Goal: Transaction & Acquisition: Purchase product/service

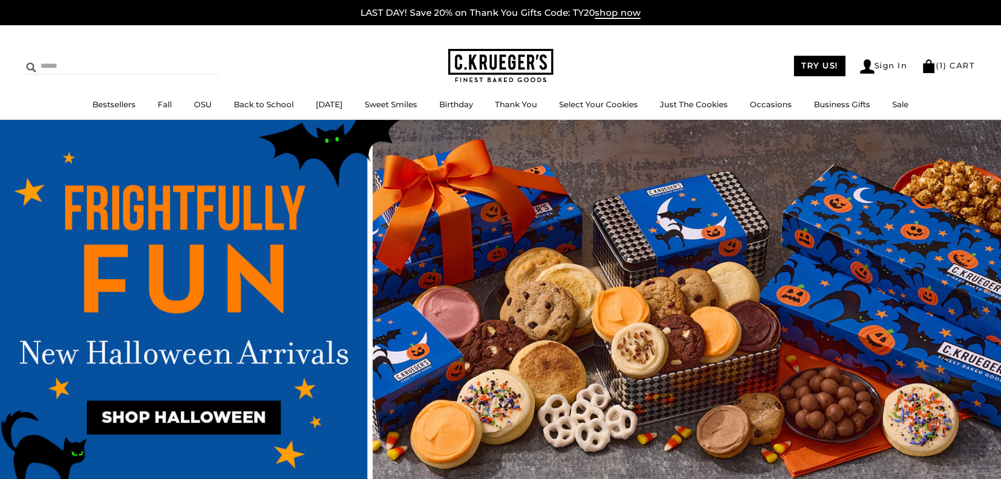
click at [48, 66] on input "Search" at bounding box center [88, 66] width 125 height 16
type input "***"
click at [190, 58] on input "******" at bounding box center [204, 65] width 28 height 14
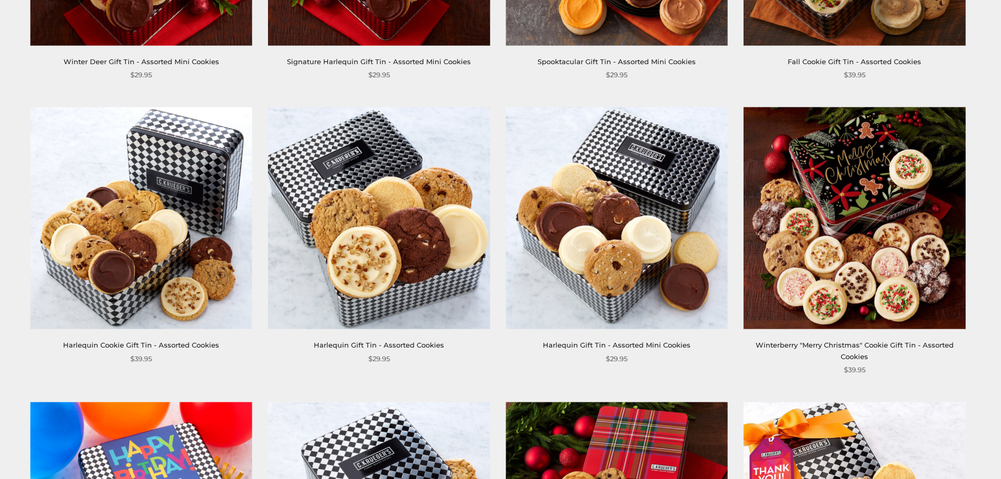
scroll to position [420, 0]
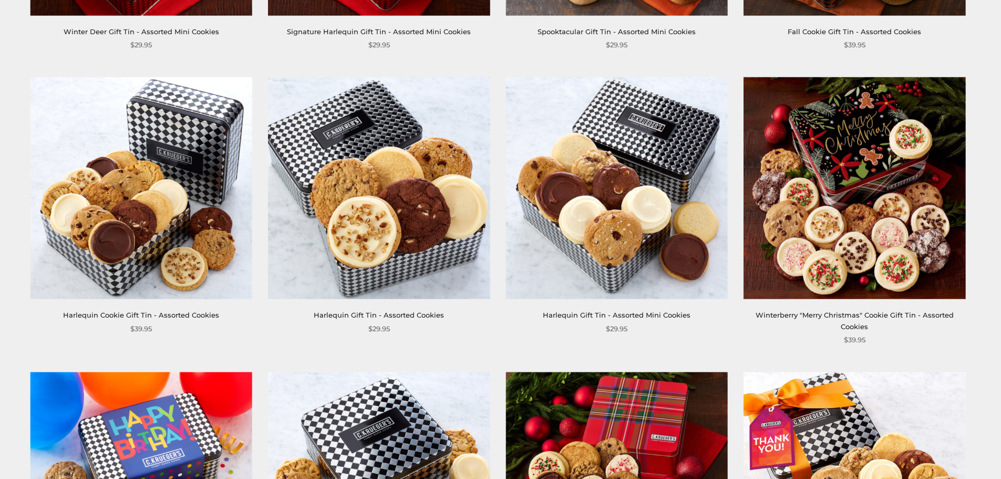
click at [127, 315] on link "Harlequin Cookie Gift Tin - Assorted Cookies" at bounding box center [141, 315] width 156 height 8
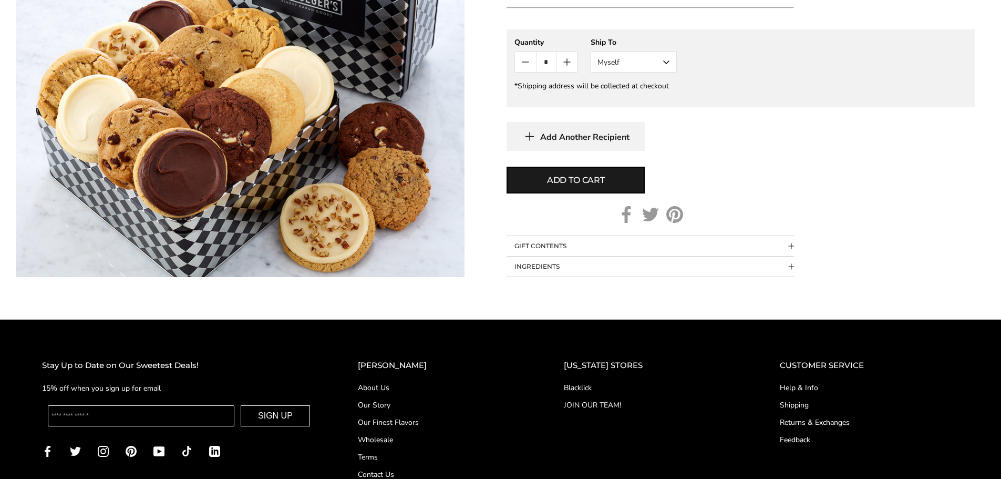
scroll to position [631, 0]
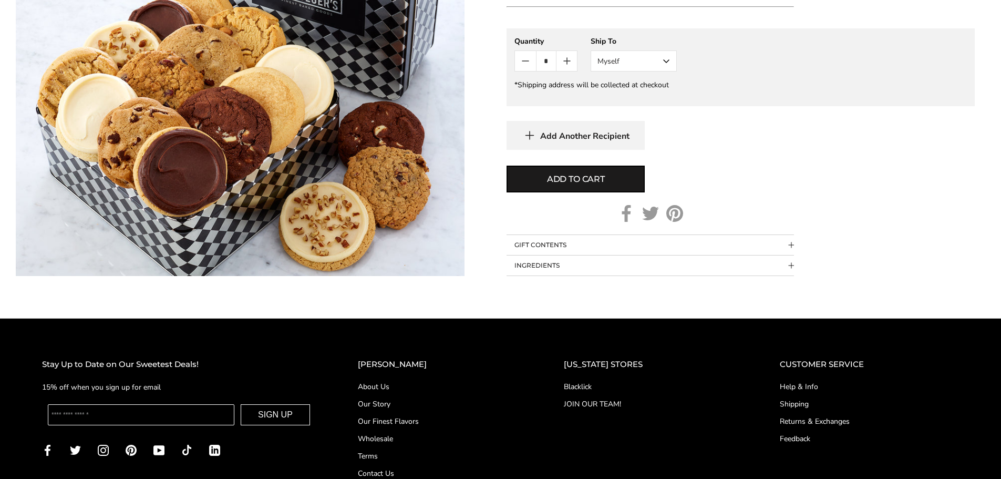
click at [789, 242] on span "Collapsible block button" at bounding box center [791, 245] width 6 height 6
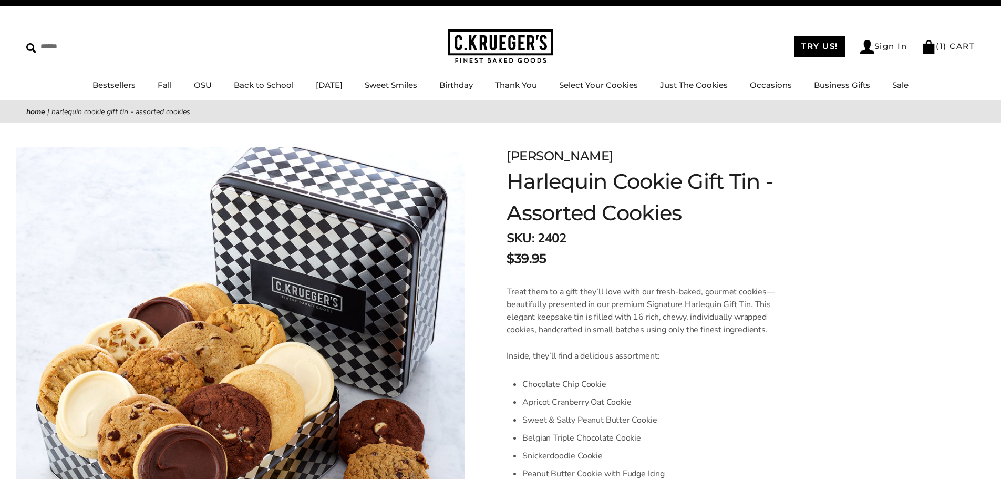
scroll to position [0, 0]
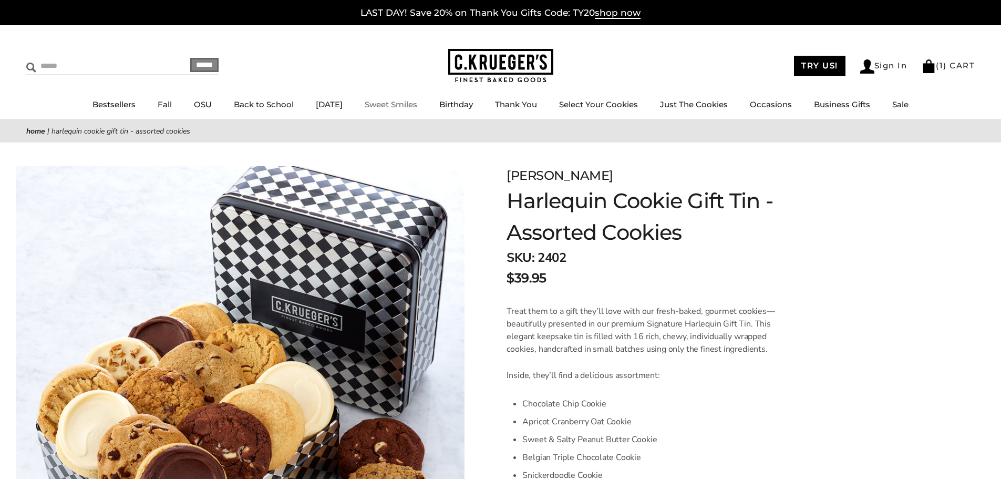
click at [110, 66] on input "Search" at bounding box center [88, 66] width 125 height 16
type input "***"
click at [190, 58] on input "******" at bounding box center [204, 65] width 28 height 14
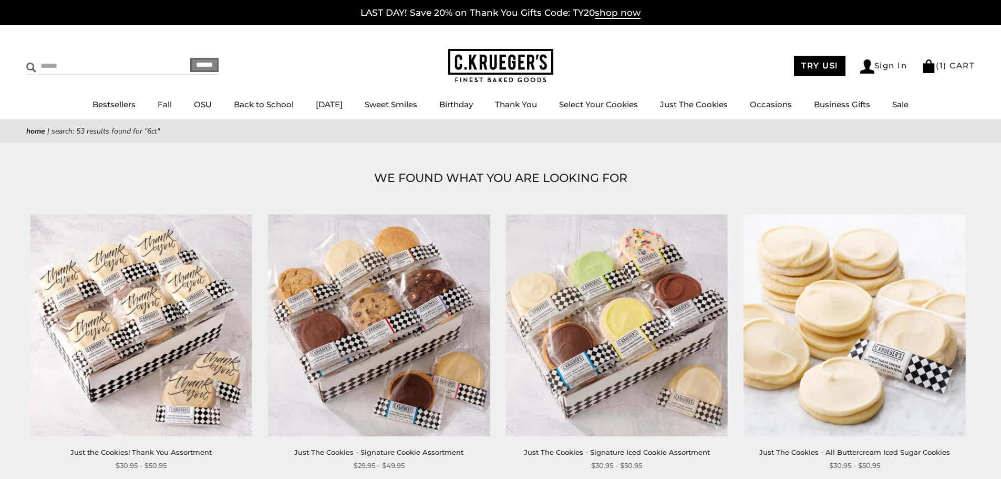
click at [52, 66] on input "Search" at bounding box center [88, 66] width 125 height 16
type input "**********"
click at [190, 58] on input "******" at bounding box center [204, 65] width 28 height 14
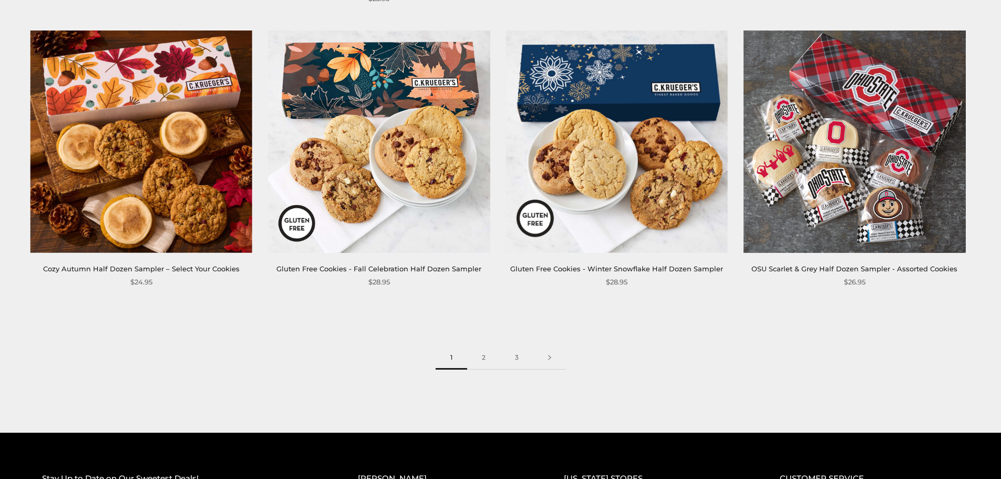
scroll to position [2523, 0]
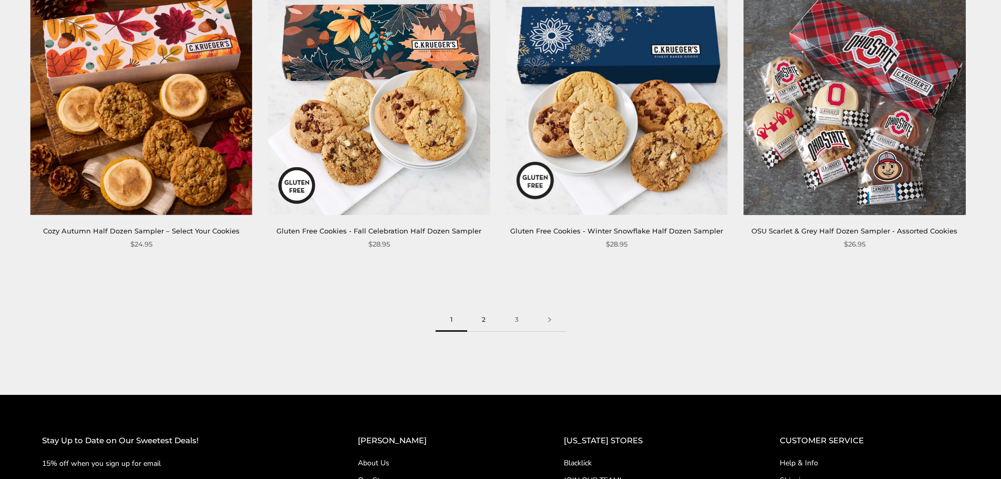
click at [478, 321] on link "2" at bounding box center [483, 320] width 33 height 24
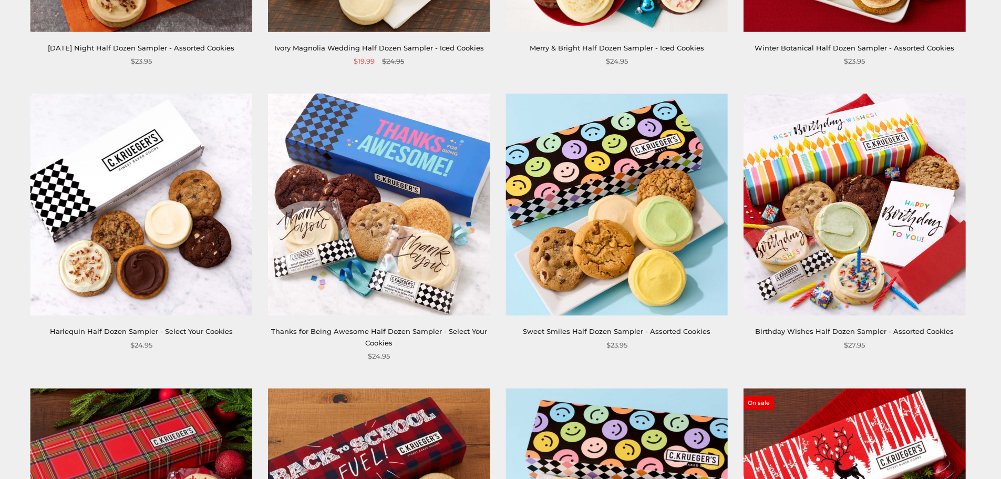
scroll to position [999, 0]
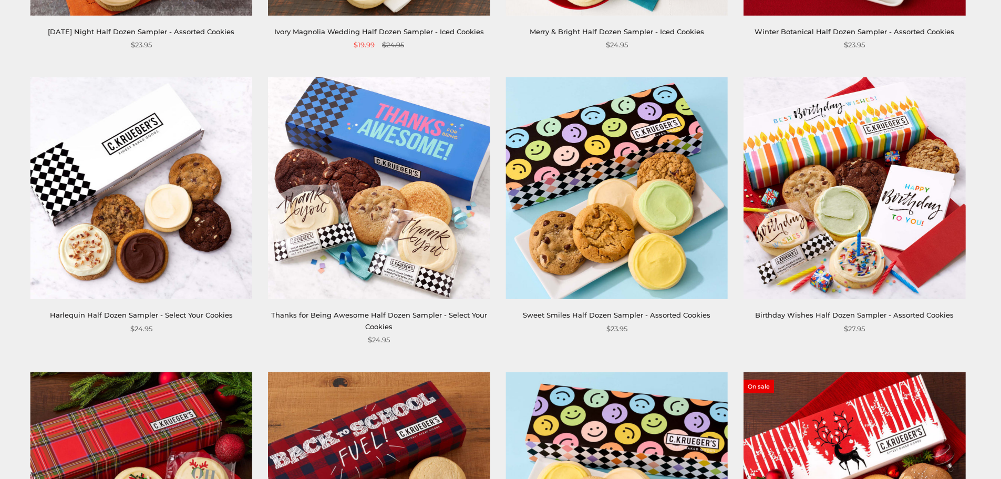
click at [145, 248] on img at bounding box center [141, 188] width 222 height 222
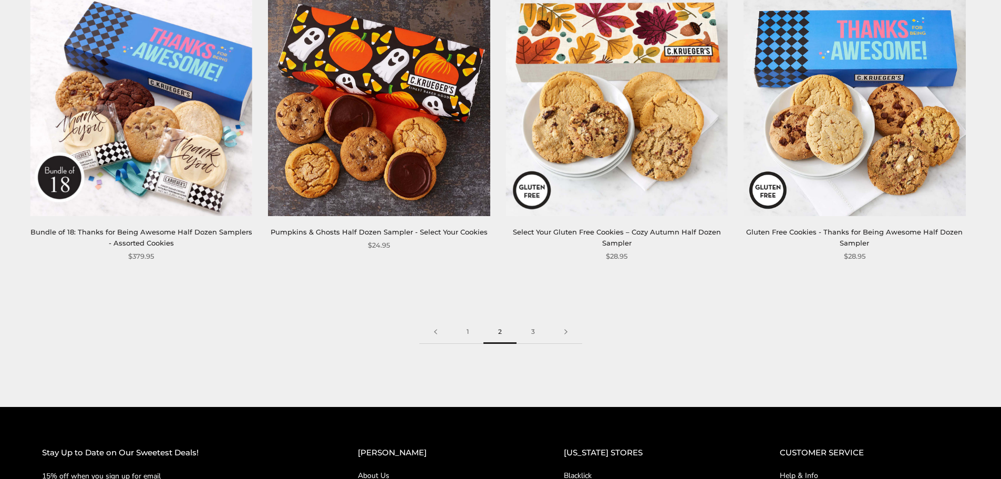
scroll to position [2628, 0]
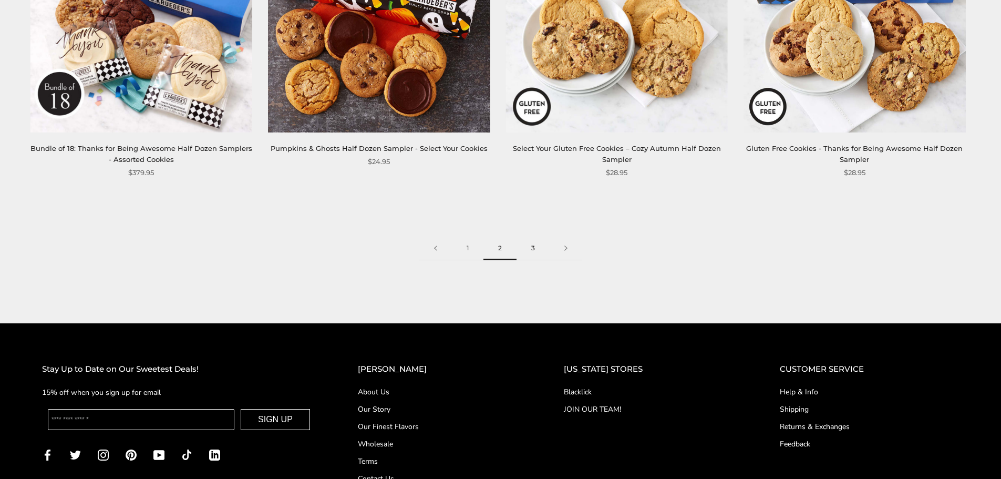
click at [529, 245] on link "3" at bounding box center [533, 249] width 33 height 24
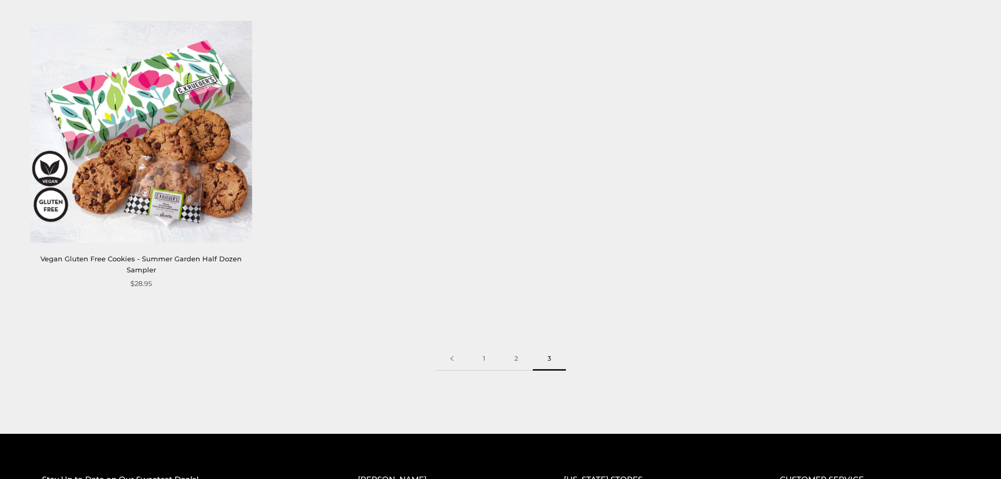
scroll to position [189, 0]
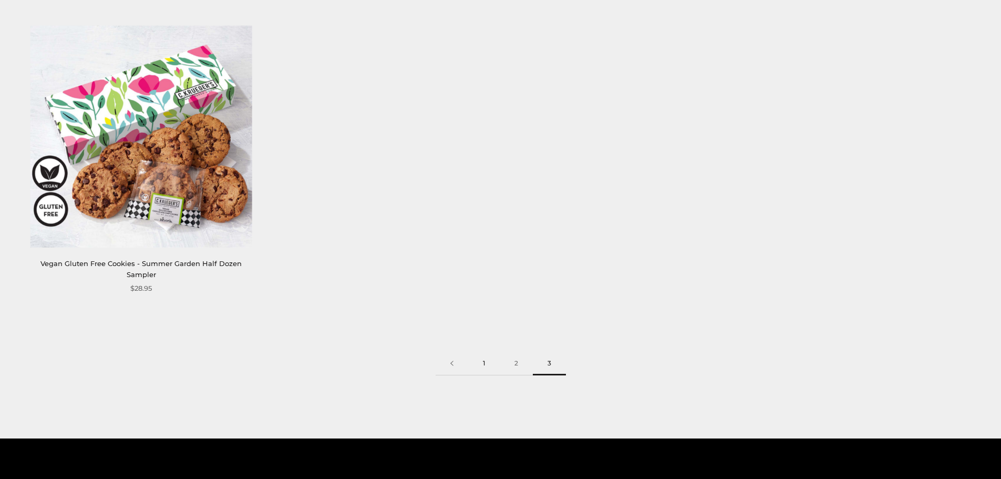
click at [485, 362] on link "1" at bounding box center [484, 364] width 32 height 24
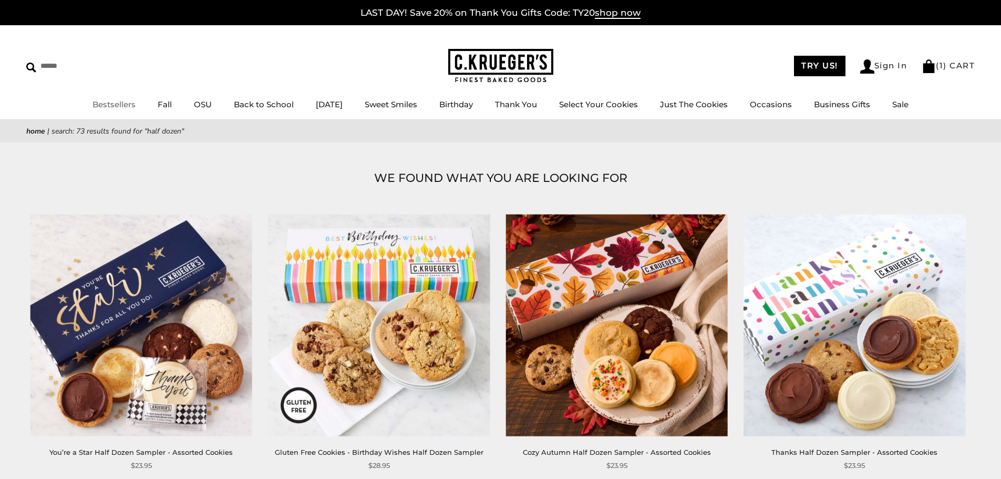
click at [103, 106] on link "Bestsellers" at bounding box center [114, 104] width 43 height 10
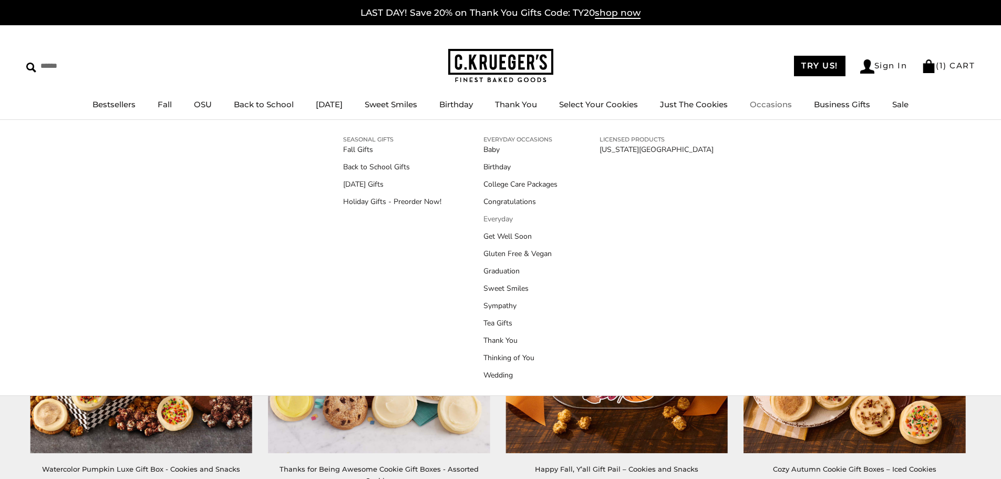
click at [495, 218] on link "Everyday" at bounding box center [521, 218] width 74 height 11
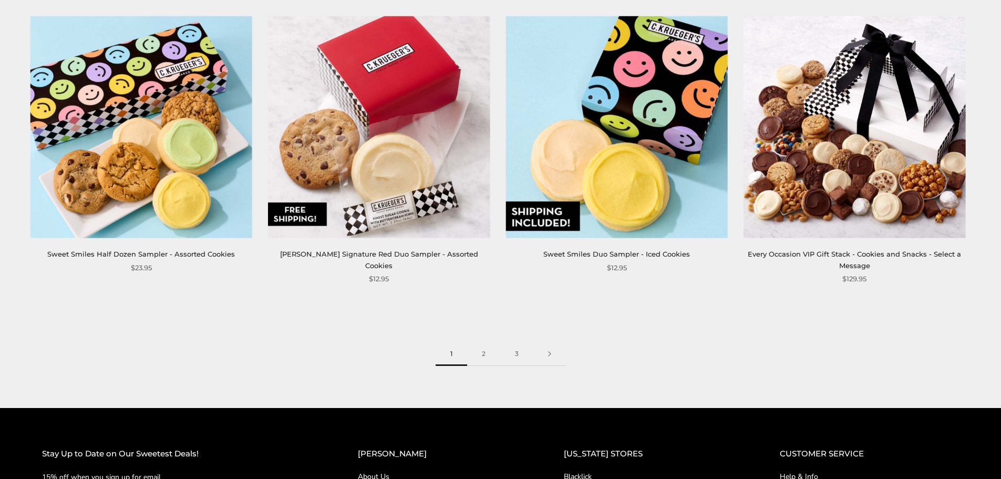
scroll to position [1682, 0]
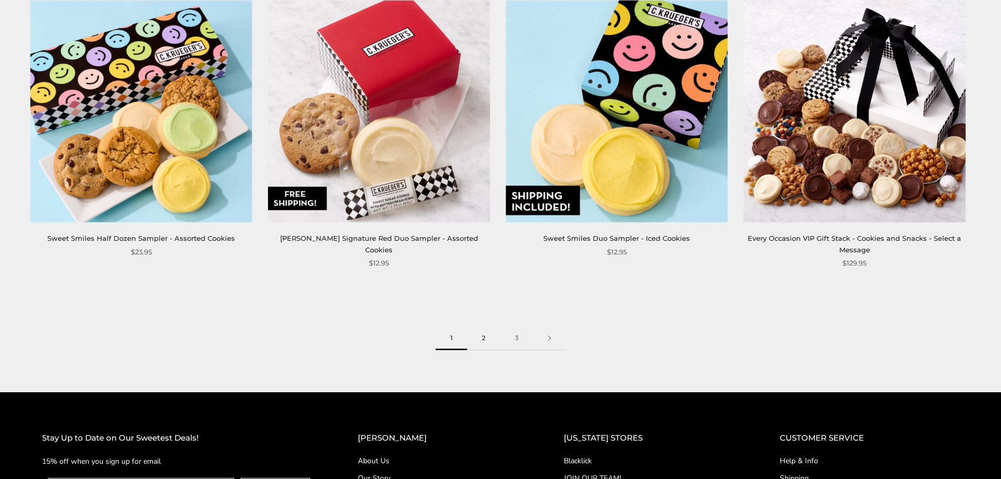
click at [485, 338] on link "2" at bounding box center [483, 338] width 33 height 24
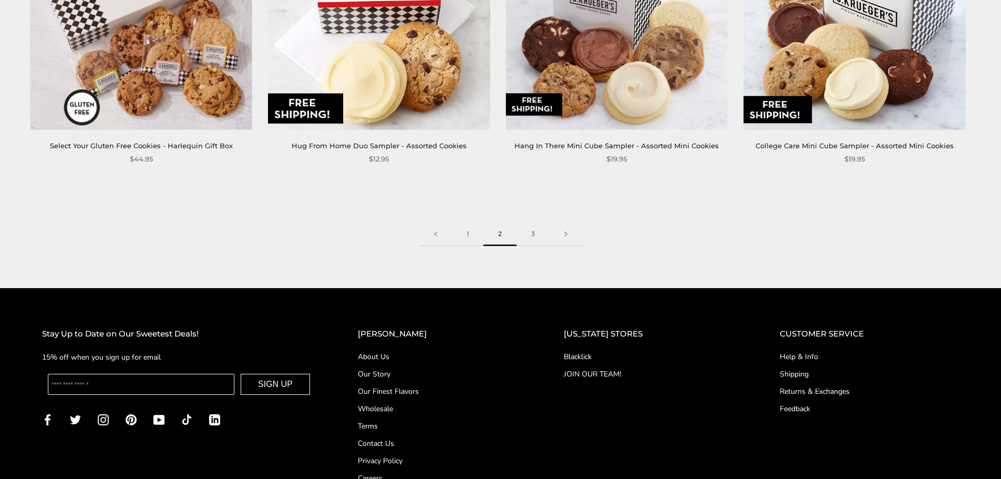
scroll to position [1840, 0]
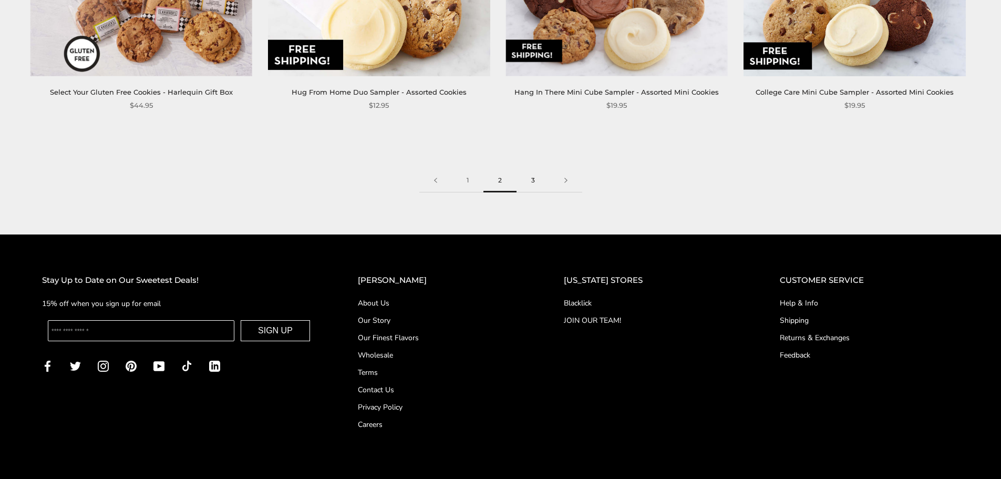
click at [538, 179] on link "3" at bounding box center [533, 181] width 33 height 24
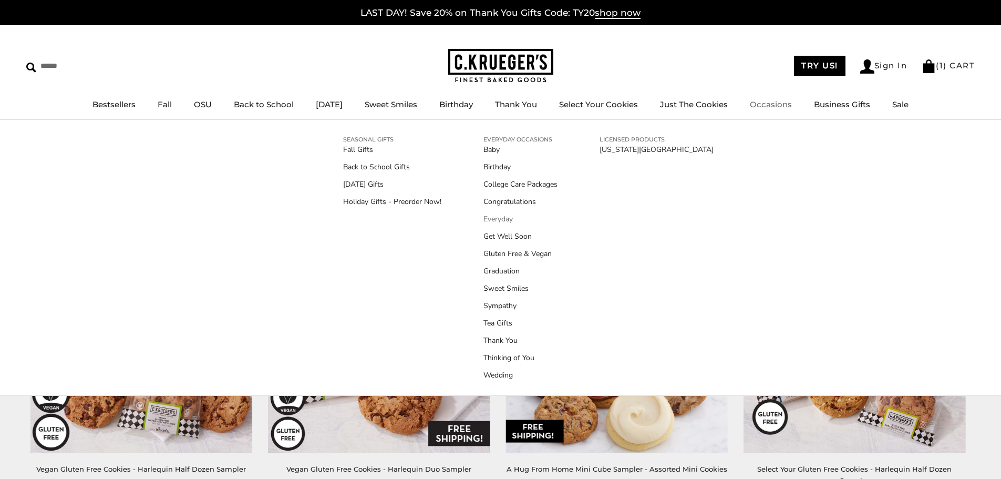
click at [502, 216] on link "Everyday" at bounding box center [521, 218] width 74 height 11
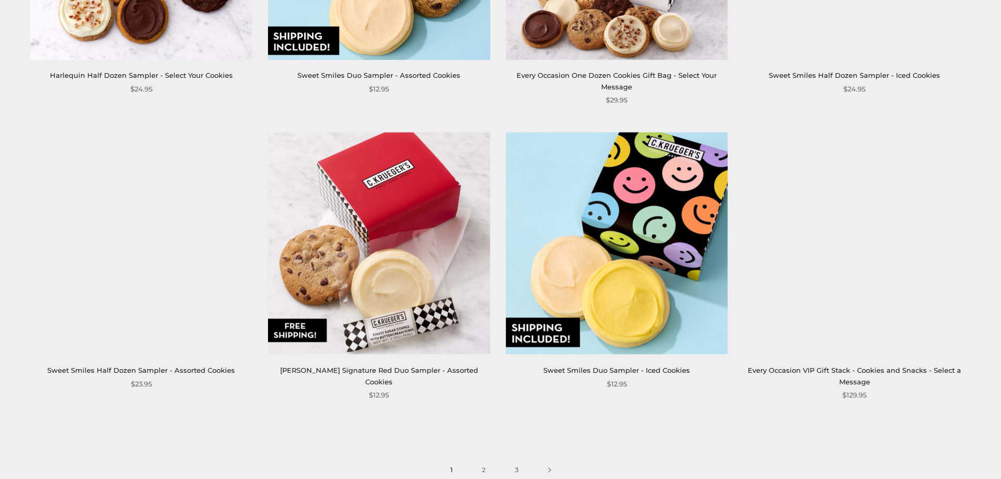
scroll to position [1577, 0]
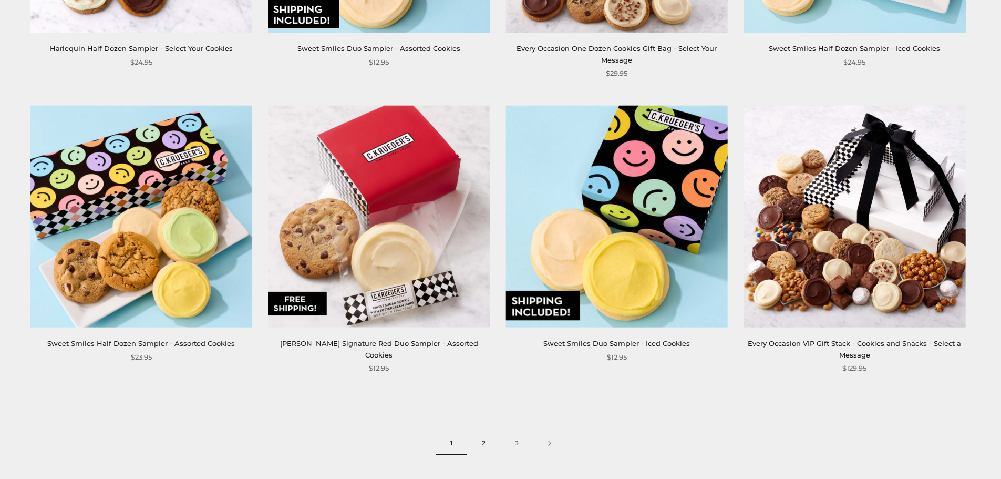
click at [485, 444] on link "2" at bounding box center [483, 444] width 33 height 24
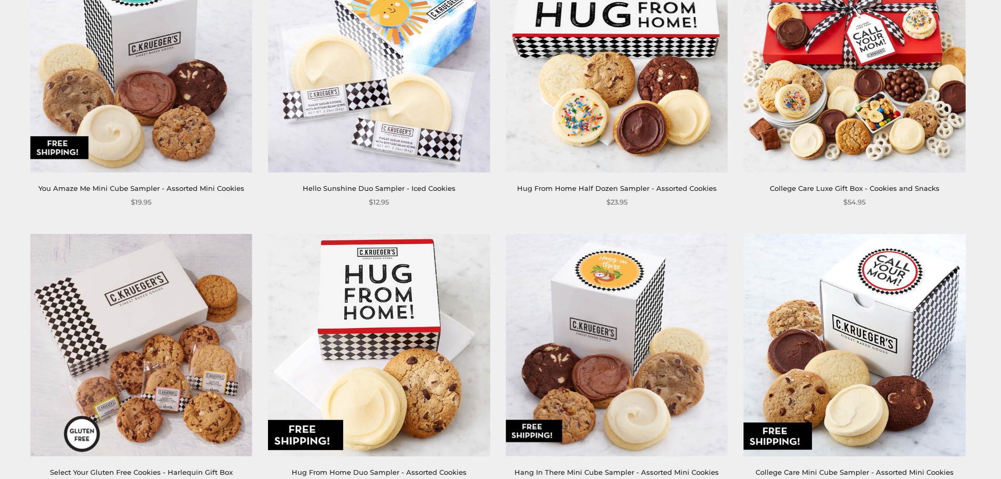
scroll to position [1682, 0]
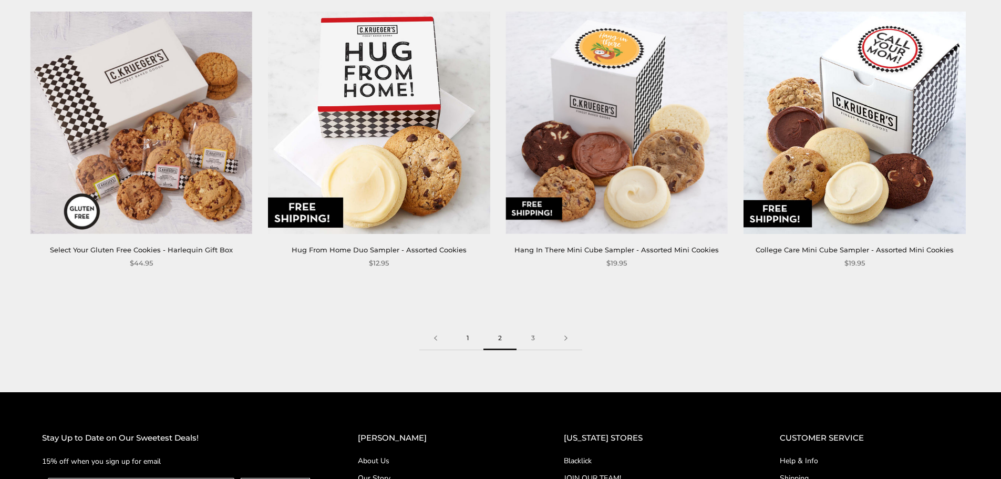
click at [467, 338] on link "1" at bounding box center [468, 338] width 32 height 24
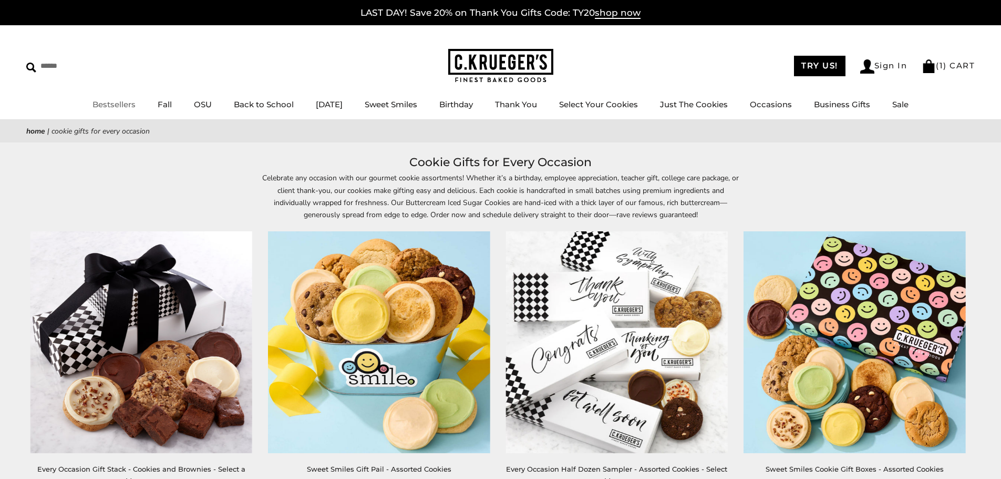
click at [116, 105] on link "Bestsellers" at bounding box center [114, 104] width 43 height 10
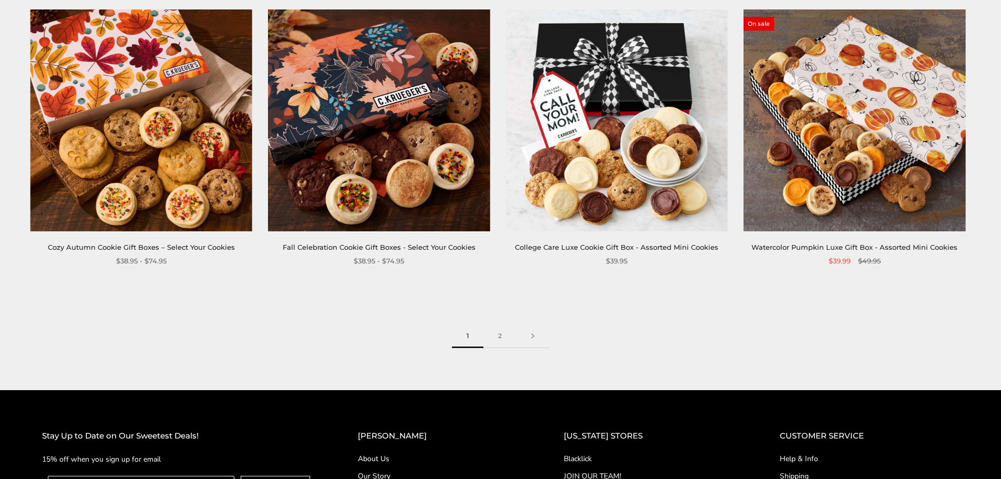
scroll to position [1682, 0]
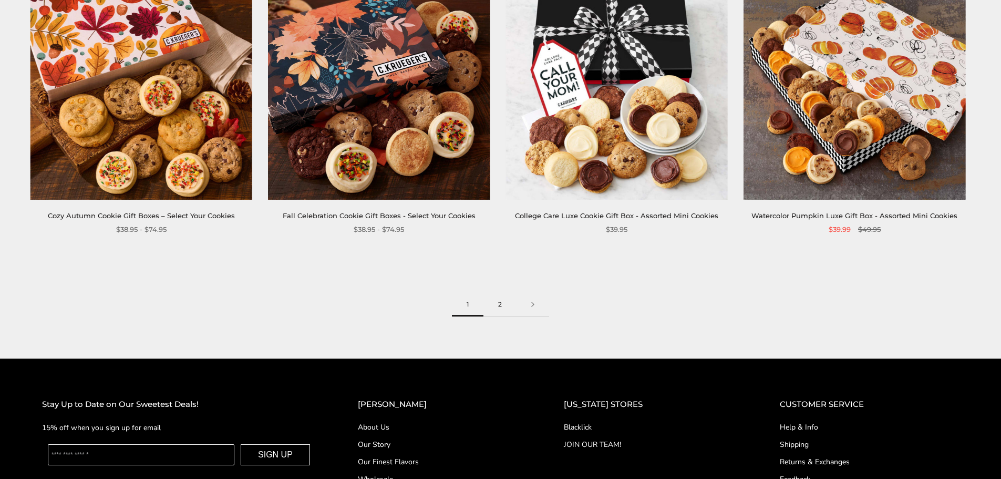
click at [499, 301] on link "2" at bounding box center [500, 305] width 33 height 24
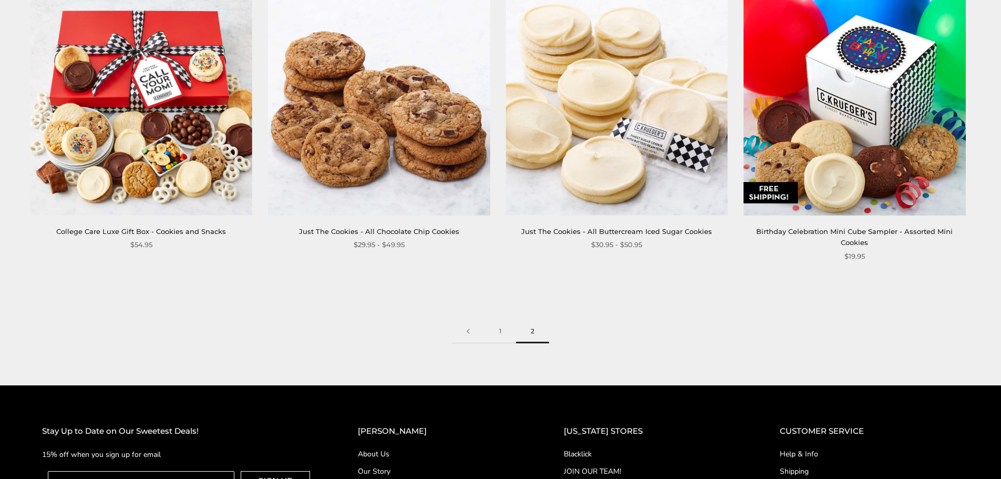
scroll to position [1682, 0]
